Goal: Navigation & Orientation: Find specific page/section

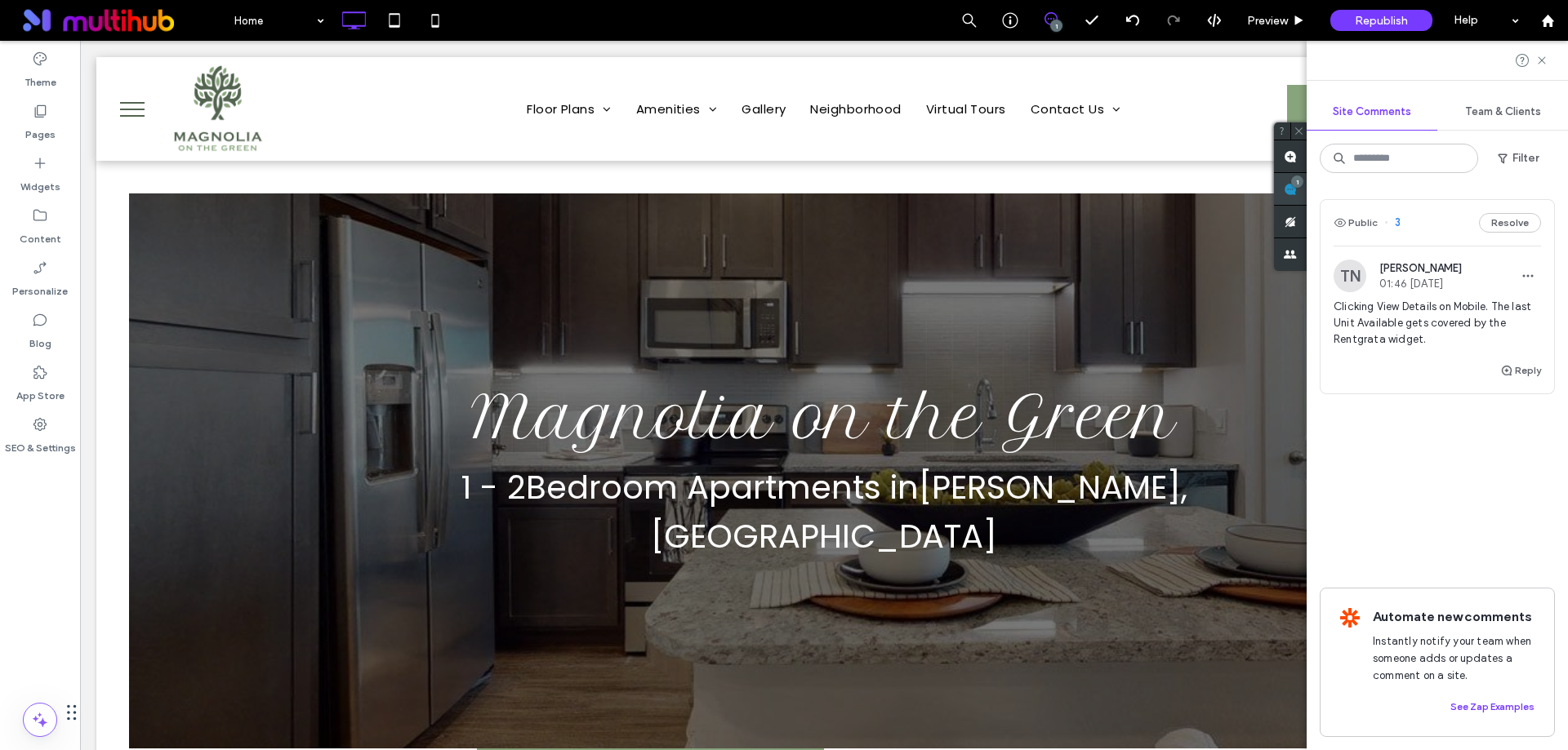
click at [1297, 191] on use at bounding box center [1290, 189] width 13 height 13
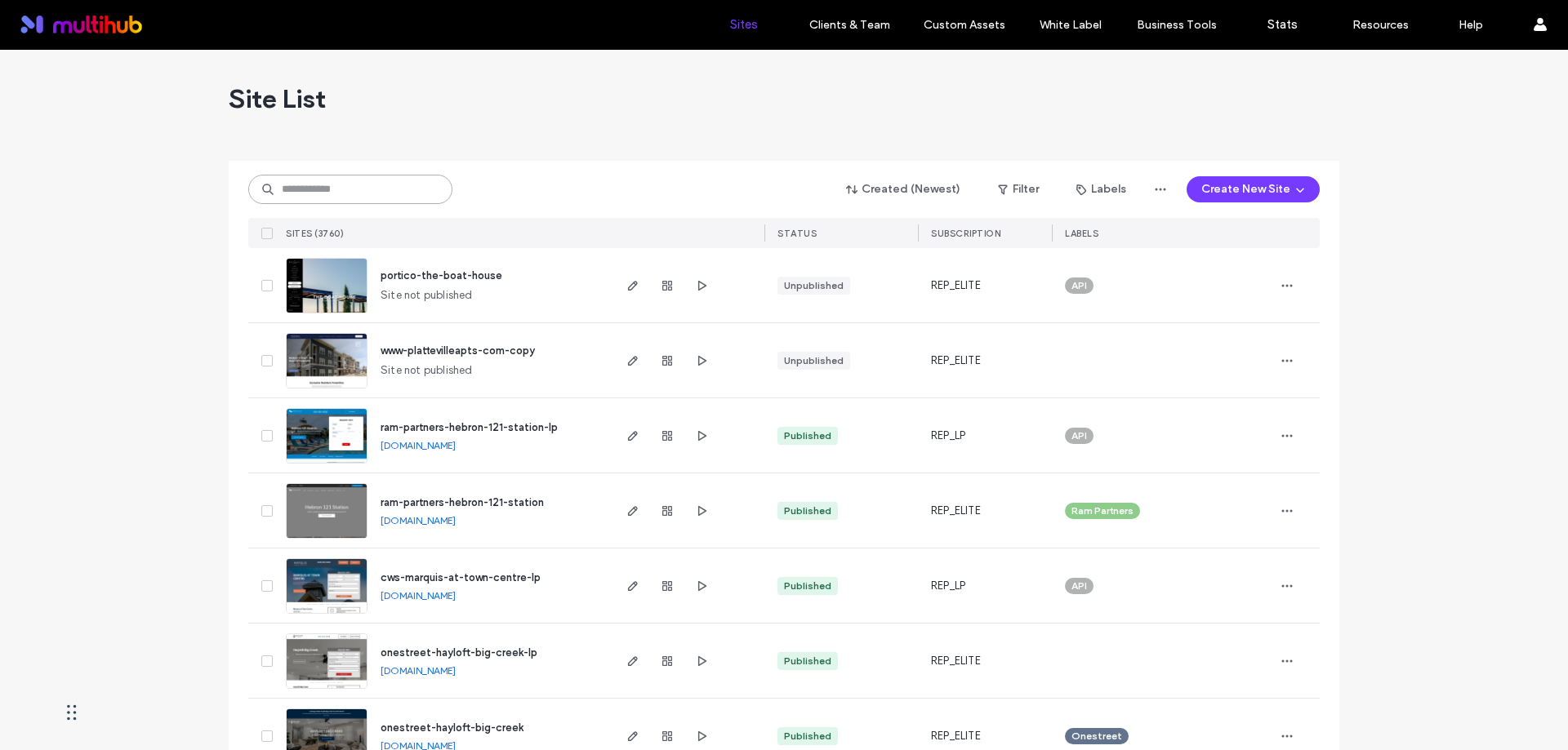
click at [370, 189] on input at bounding box center [350, 189] width 204 height 29
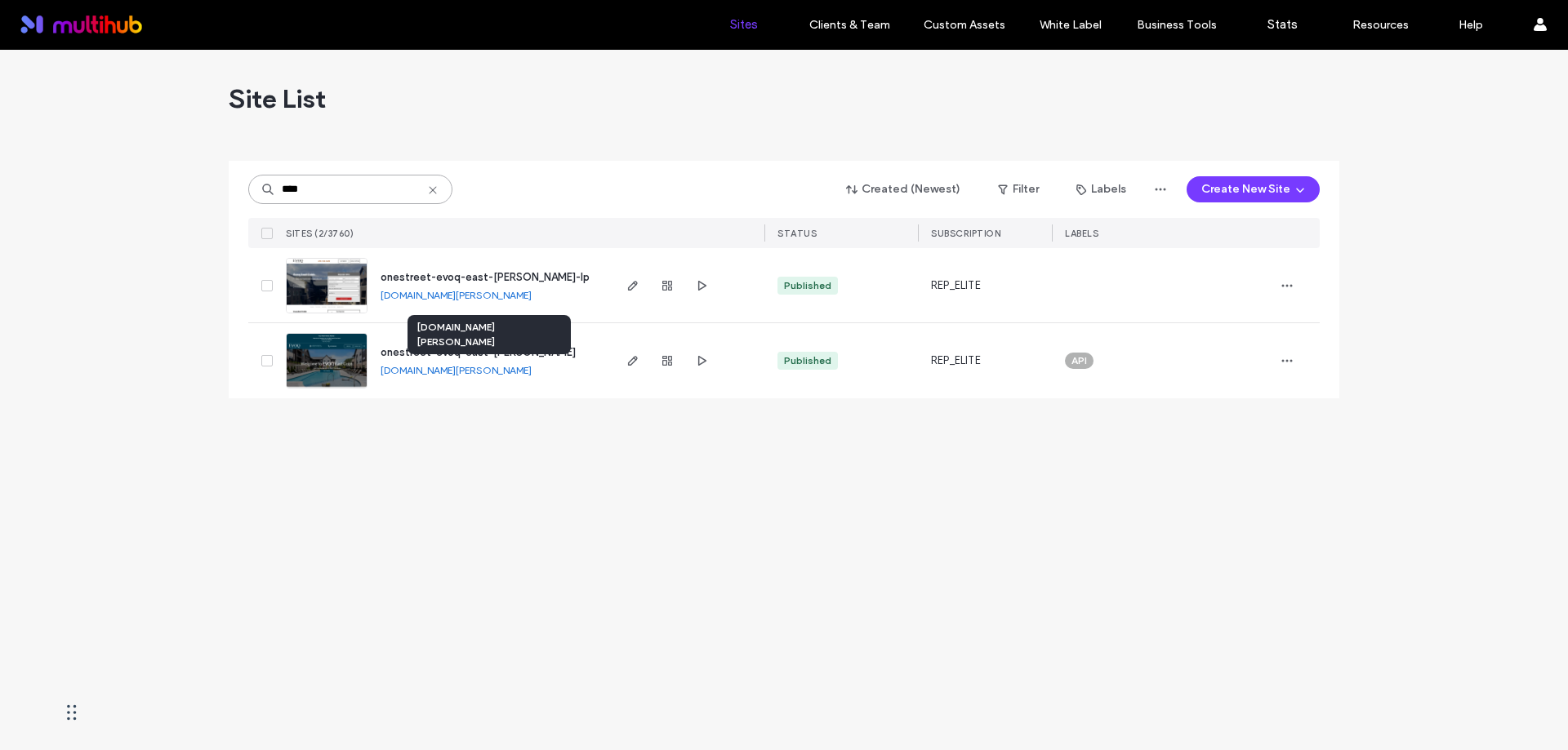
type input "****"
click at [511, 371] on link "onestreet-evoq-east-cobb.multiscreensite.com" at bounding box center [456, 371] width 151 height 12
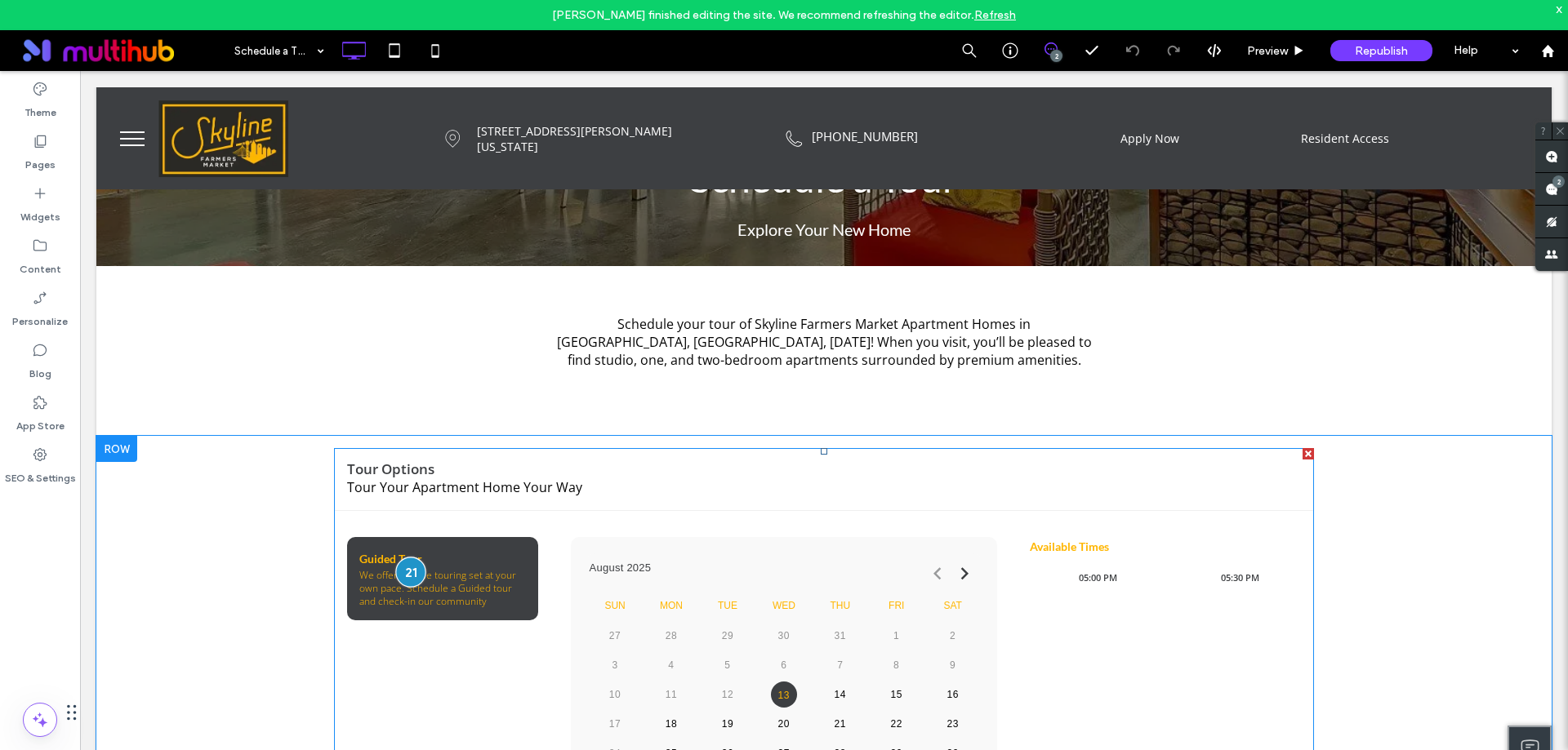
click at [407, 568] on div at bounding box center [411, 572] width 30 height 30
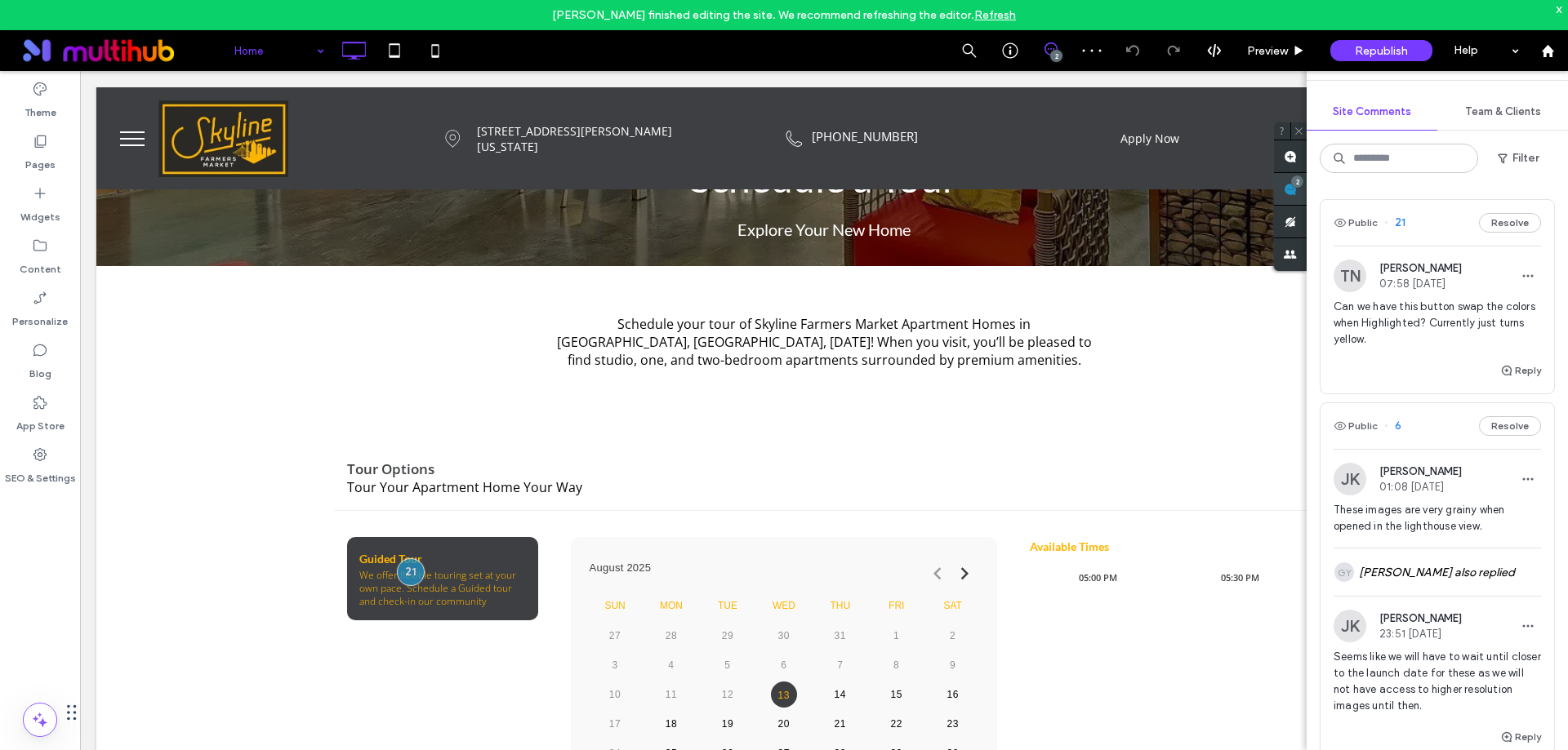
click at [1307, 193] on span at bounding box center [1290, 189] width 33 height 32
